Goal: Information Seeking & Learning: Learn about a topic

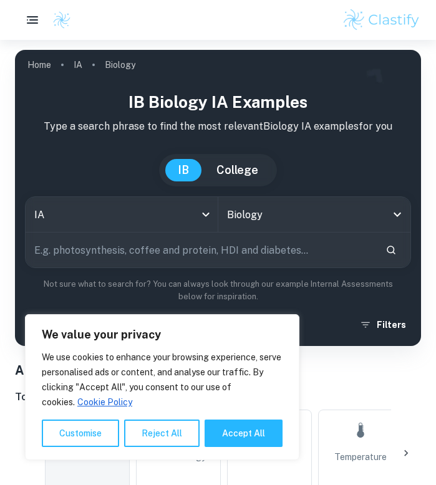
scroll to position [315, 0]
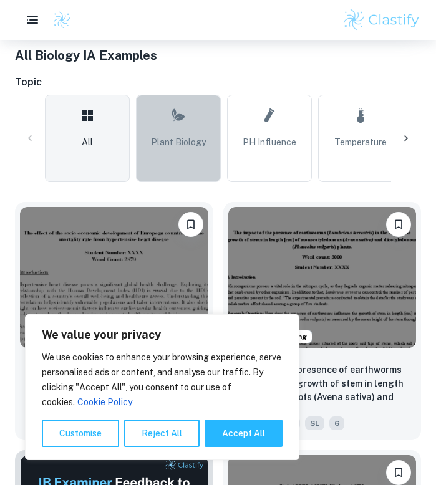
click at [142, 127] on link "Plant Biology" at bounding box center [178, 138] width 85 height 87
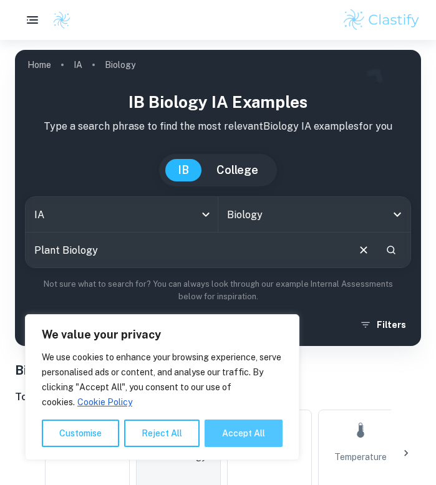
click at [242, 429] on button "Accept All" at bounding box center [244, 433] width 78 height 27
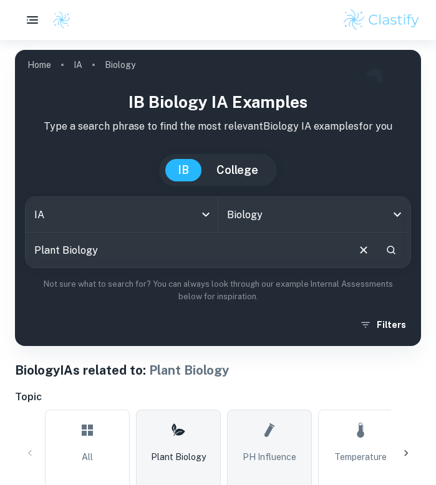
checkbox input "true"
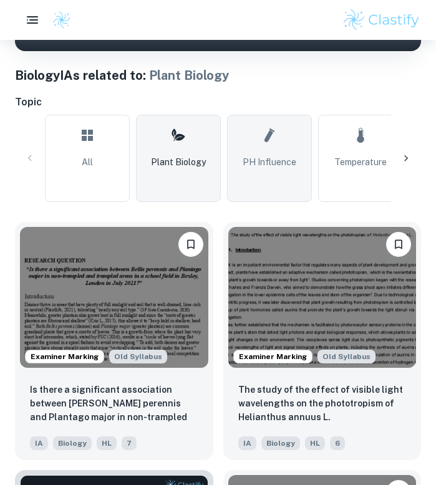
scroll to position [298, 0]
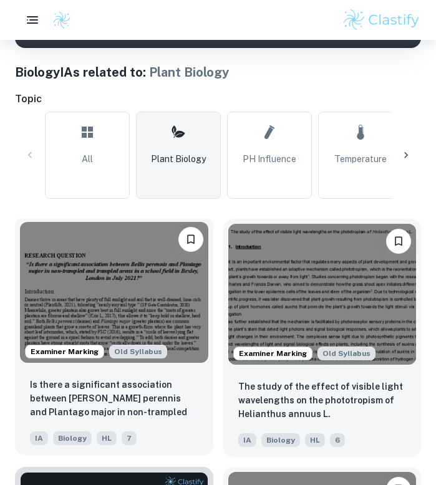
click at [135, 376] on div "Is there a significant association between [PERSON_NAME] perennis and Plantago …" at bounding box center [114, 411] width 198 height 87
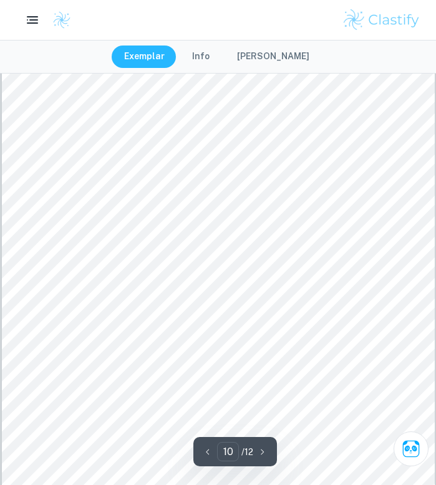
scroll to position [5918, 0]
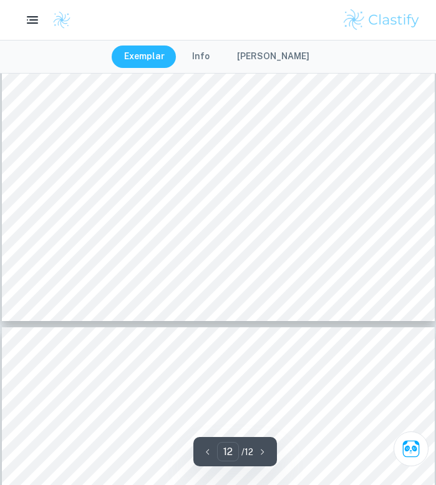
type input "11"
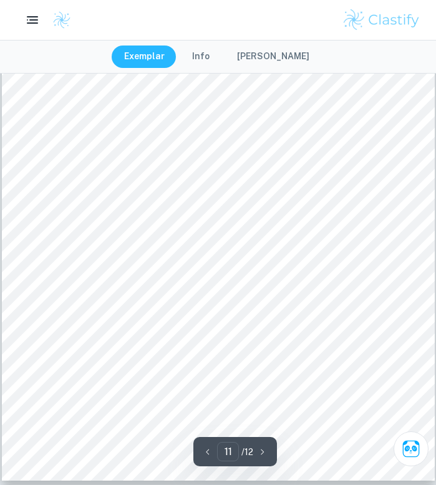
scroll to position [6315, 0]
